Goal: Navigation & Orientation: Find specific page/section

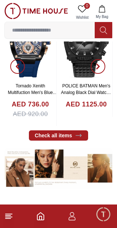
scroll to position [184, 0]
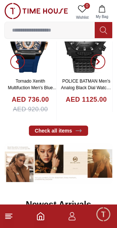
click at [11, 217] on line at bounding box center [9, 217] width 7 height 0
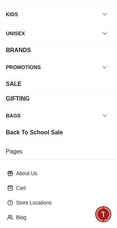
scroll to position [137, 0]
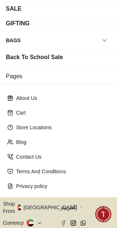
click at [40, 200] on button "Shop From [GEOGRAPHIC_DATA]" at bounding box center [43, 207] width 80 height 15
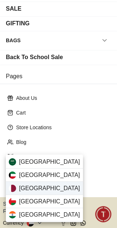
click at [31, 189] on span "[GEOGRAPHIC_DATA]" at bounding box center [49, 188] width 61 height 9
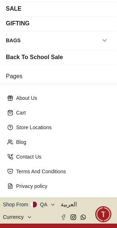
scroll to position [136, 0]
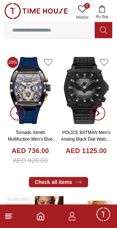
click at [13, 217] on icon at bounding box center [8, 216] width 9 height 9
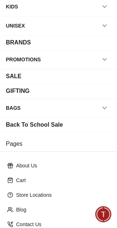
scroll to position [137, 0]
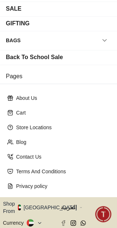
click at [39, 200] on button "Shop From [GEOGRAPHIC_DATA]" at bounding box center [43, 207] width 80 height 15
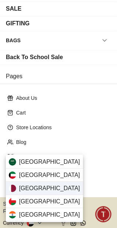
click at [31, 189] on span "[GEOGRAPHIC_DATA]" at bounding box center [49, 188] width 61 height 9
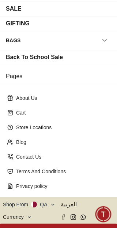
scroll to position [136, 0]
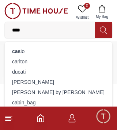
type input "*****"
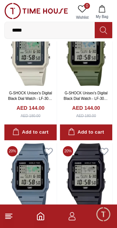
scroll to position [58, 0]
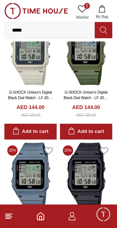
click at [12, 219] on icon at bounding box center [8, 216] width 9 height 9
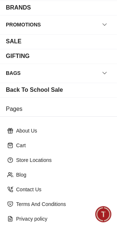
scroll to position [137, 0]
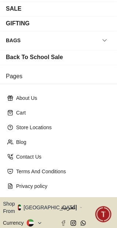
click at [36, 200] on button "Shop From [GEOGRAPHIC_DATA]" at bounding box center [43, 207] width 80 height 15
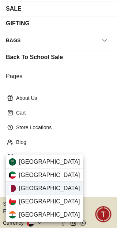
click at [31, 189] on span "[GEOGRAPHIC_DATA]" at bounding box center [49, 188] width 61 height 9
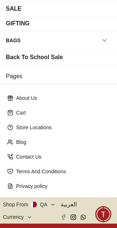
scroll to position [136, 0]
